Goal: Task Accomplishment & Management: Manage account settings

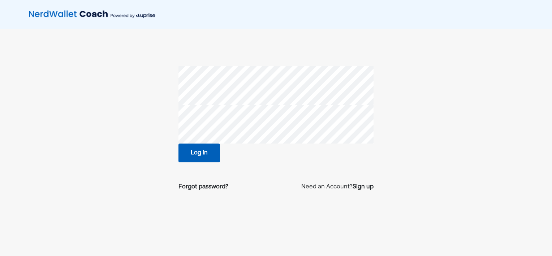
click at [204, 151] on button "Log in" at bounding box center [199, 152] width 42 height 19
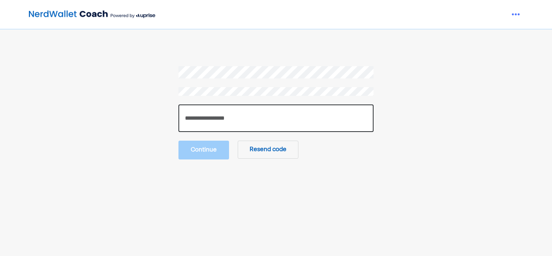
click at [296, 120] on input "number" at bounding box center [275, 117] width 195 height 27
type input "******"
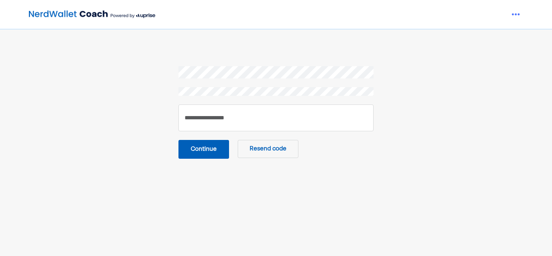
click at [211, 149] on button "Continue" at bounding box center [203, 149] width 51 height 19
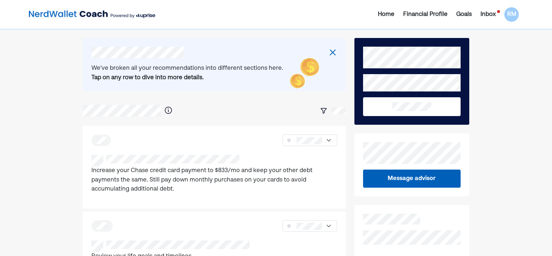
click at [550, 24] on div "Home Financial Profile Goals Inbox RM" at bounding box center [276, 14] width 552 height 29
click at [491, 10] on div "Inbox" at bounding box center [488, 14] width 15 height 9
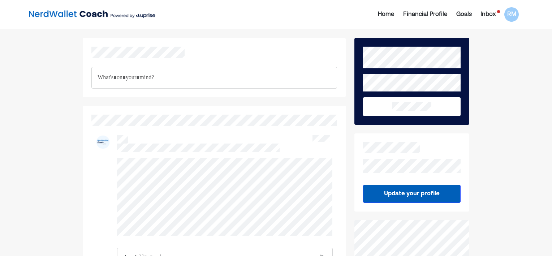
drag, startPoint x: 552, startPoint y: 40, endPoint x: 552, endPoint y: 75, distance: 35.4
click at [552, 75] on html "Home Financial Profile Goals Inbox RM RM RM RM RM [PERSON_NAME] RM RM RM RM Upd…" at bounding box center [276, 128] width 552 height 256
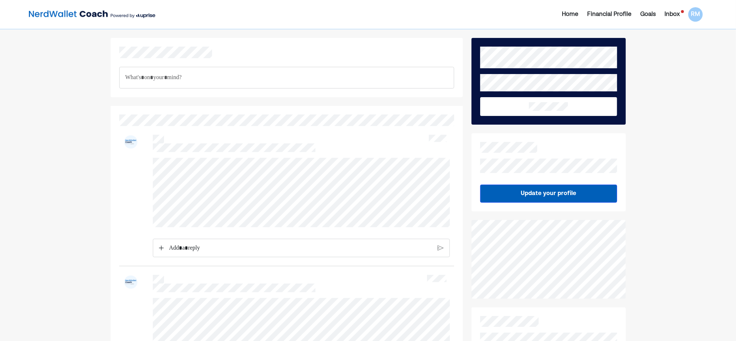
drag, startPoint x: 526, startPoint y: 1, endPoint x: 257, endPoint y: 249, distance: 366.1
click at [257, 249] on p "Rich Text Editor. Editing area: main" at bounding box center [300, 248] width 263 height 9
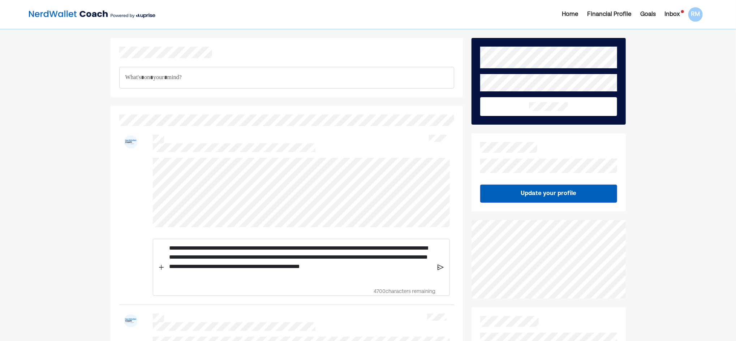
click at [194, 255] on p "**********" at bounding box center [300, 262] width 263 height 37
click at [441, 255] on img at bounding box center [441, 267] width 6 height 7
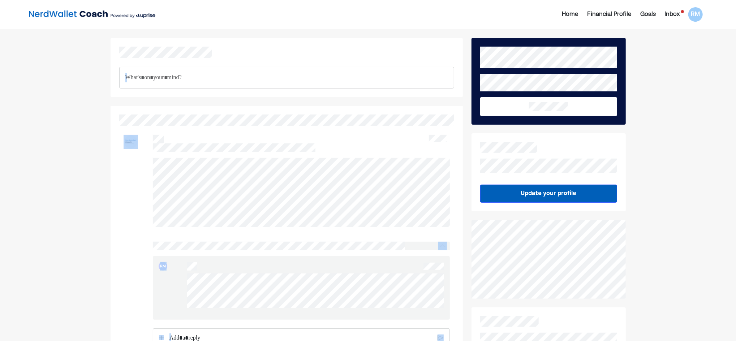
drag, startPoint x: 737, startPoint y: 130, endPoint x: 737, endPoint y: 102, distance: 28.2
click at [552, 102] on html "Home Financial Profile Goals Inbox RM RM RM RM RM [PERSON_NAME] [PERSON_NAME] R…" at bounding box center [368, 170] width 736 height 341
click at [552, 14] on div "Inbox" at bounding box center [671, 14] width 15 height 9
click at [552, 13] on div "Inbox" at bounding box center [671, 14] width 15 height 9
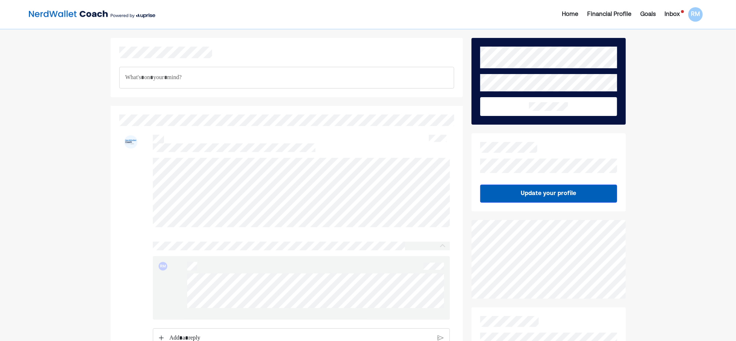
click at [552, 13] on div "Goals" at bounding box center [648, 14] width 16 height 9
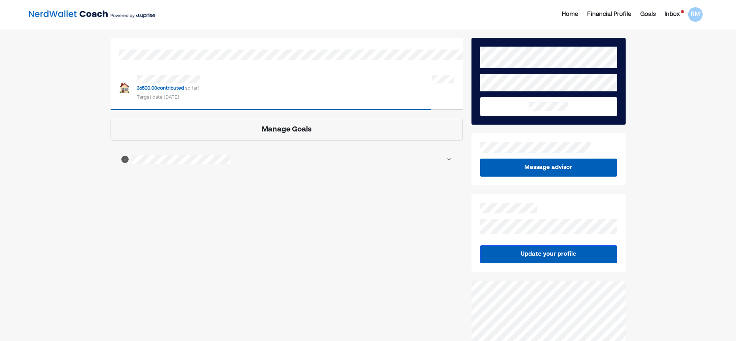
click at [331, 74] on div "36500.00 contributed so far! Target date [DATE]" at bounding box center [287, 88] width 352 height 44
click at [318, 134] on div "Manage Goals" at bounding box center [287, 130] width 352 height 22
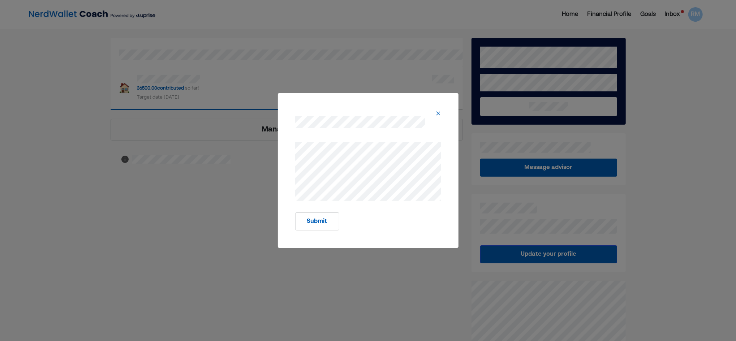
click at [437, 112] on img at bounding box center [438, 114] width 6 height 6
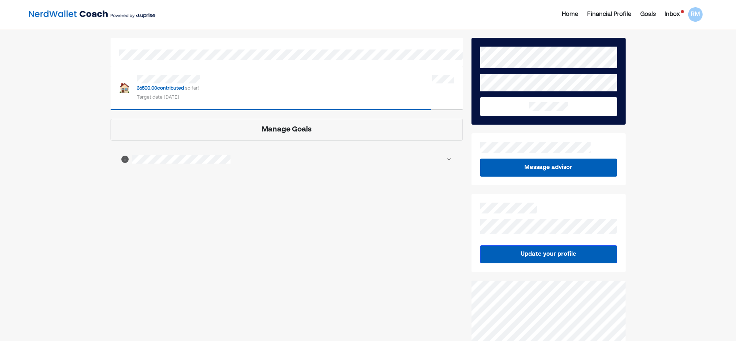
click at [552, 18] on div "Home" at bounding box center [570, 14] width 17 height 9
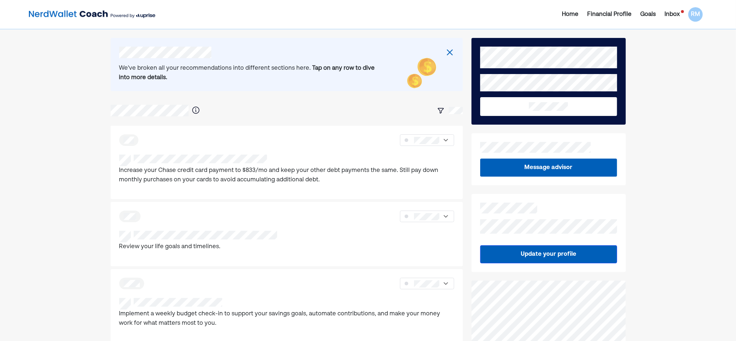
drag, startPoint x: 736, startPoint y: 99, endPoint x: 737, endPoint y: 129, distance: 30.4
click at [552, 129] on html "Home Financial Profile Goals Inbox RM We've broken all your recommendations int…" at bounding box center [368, 170] width 736 height 341
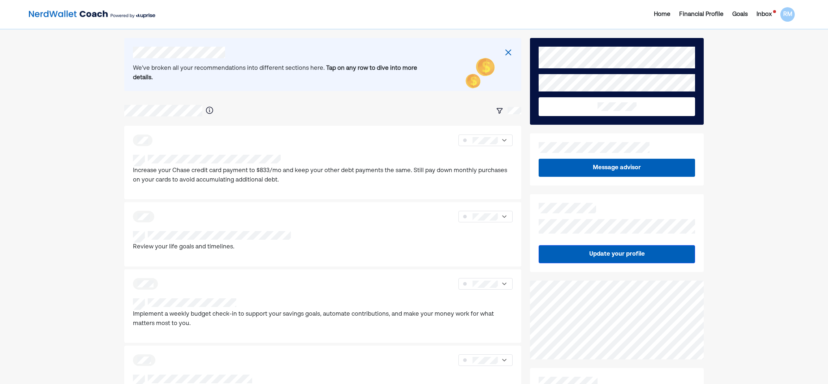
drag, startPoint x: 703, startPoint y: 0, endPoint x: 463, endPoint y: 20, distance: 240.4
click at [463, 20] on div "Home Financial Profile Goals Inbox RM" at bounding box center [414, 14] width 828 height 29
drag, startPoint x: 827, startPoint y: 105, endPoint x: 827, endPoint y: 126, distance: 20.6
click at [552, 109] on html "Home Financial Profile Goals Inbox RM We've broken all your recommendations int…" at bounding box center [414, 192] width 828 height 384
click at [508, 52] on img at bounding box center [508, 52] width 9 height 9
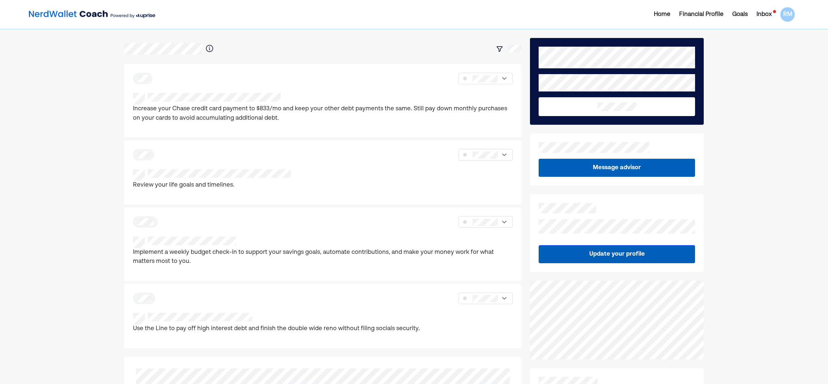
click at [552, 13] on div "Home" at bounding box center [662, 14] width 17 height 9
click at [552, 15] on div "Financial Profile" at bounding box center [701, 14] width 44 height 9
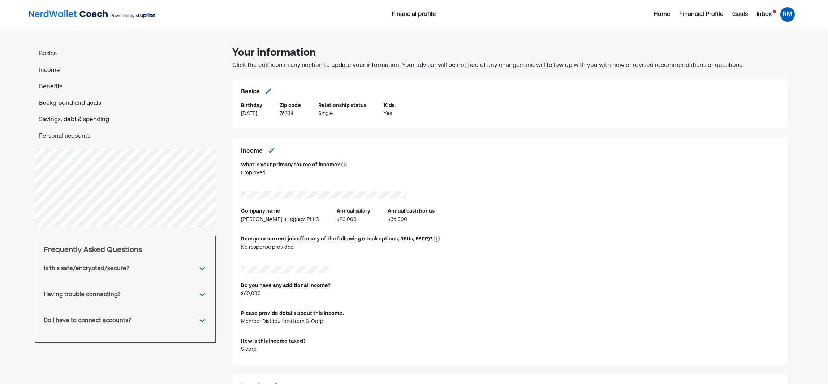
click at [552, 12] on div "RM" at bounding box center [787, 14] width 14 height 14
click at [552, 44] on div "Settings" at bounding box center [782, 44] width 23 height 9
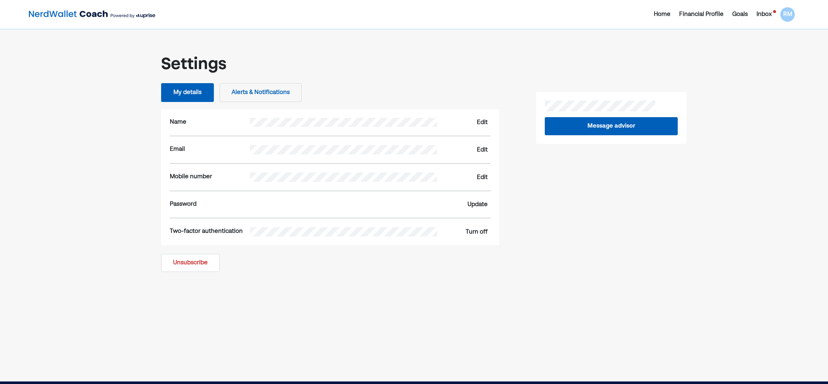
click at [173, 255] on button "Unsubscribe" at bounding box center [190, 263] width 59 height 18
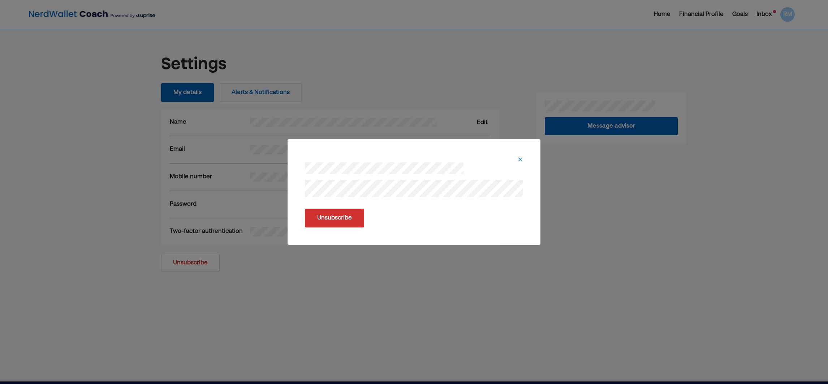
click at [344, 216] on button "Unsubscribe" at bounding box center [334, 217] width 59 height 19
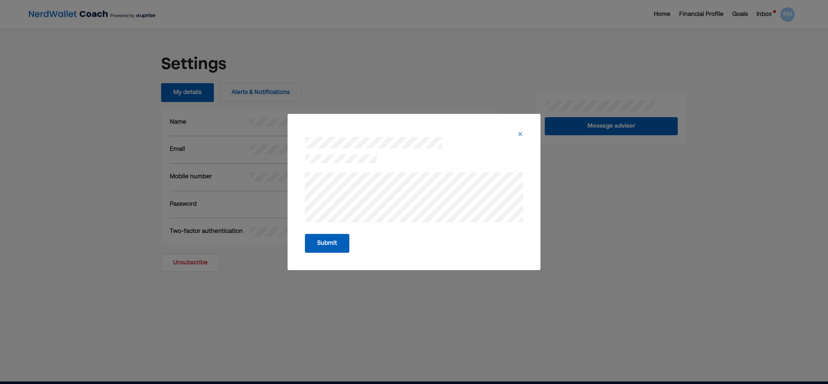
click at [332, 240] on button "Submit" at bounding box center [327, 243] width 44 height 19
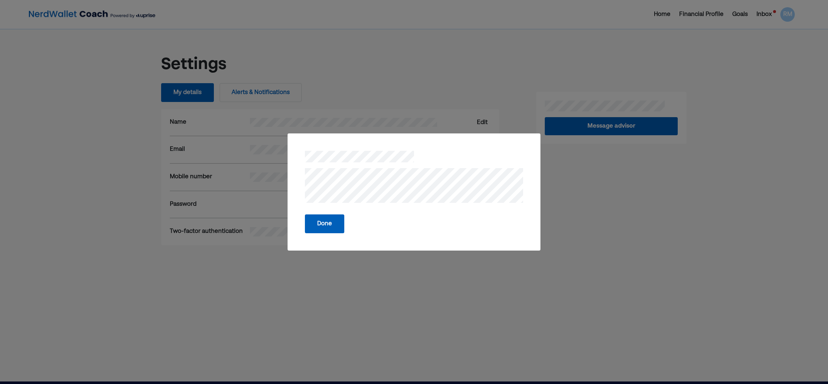
click at [328, 221] on button "Done" at bounding box center [324, 223] width 39 height 19
